Goal: Check status: Check status

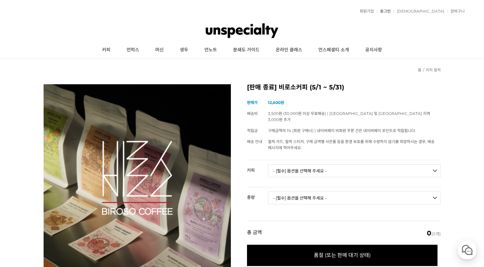
click at [391, 11] on link "로그인" at bounding box center [384, 11] width 14 height 4
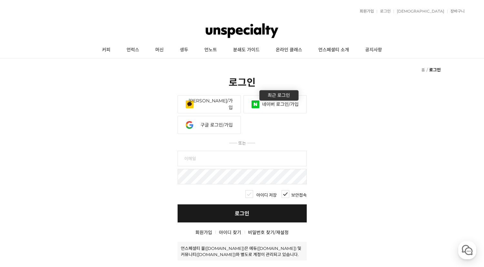
click at [259, 95] on link "네이버 로그인/가입" at bounding box center [275, 104] width 63 height 18
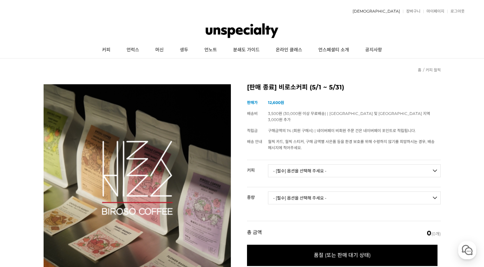
click at [396, 11] on link "[DEMOGRAPHIC_DATA]" at bounding box center [374, 11] width 51 height 4
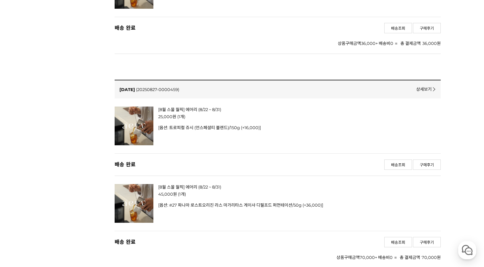
scroll to position [409, 0]
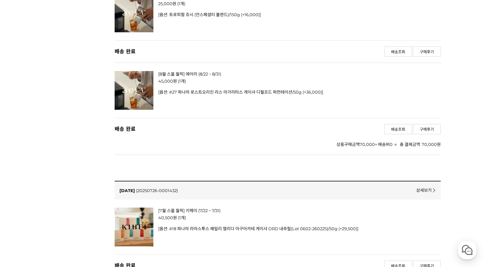
click at [188, 71] on link "[8월 스몰 월픽] 에어리 (8/22 ~ 8/31)" at bounding box center [189, 73] width 63 height 5
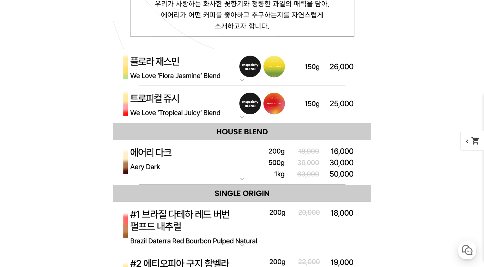
scroll to position [2502, 0]
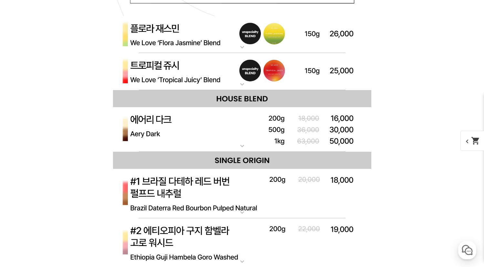
click at [210, 72] on img at bounding box center [242, 71] width 258 height 37
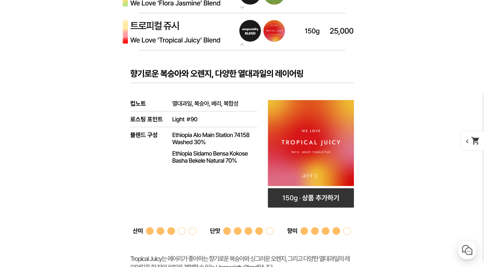
scroll to position [2509, 0]
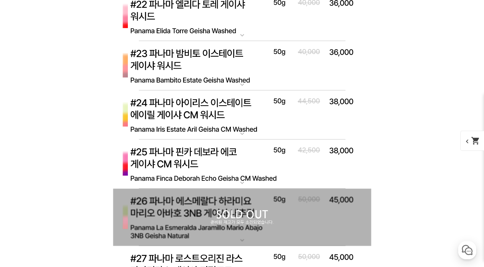
scroll to position [3634, 0]
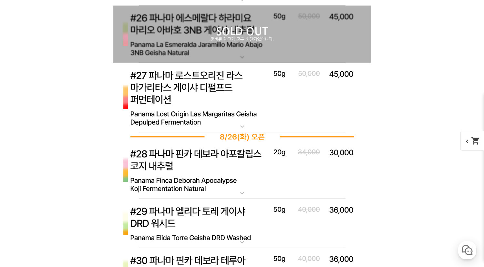
click at [223, 91] on img at bounding box center [242, 98] width 258 height 70
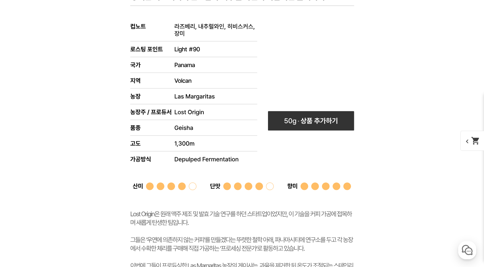
scroll to position [4011, 0]
